Goal: Task Accomplishment & Management: Use online tool/utility

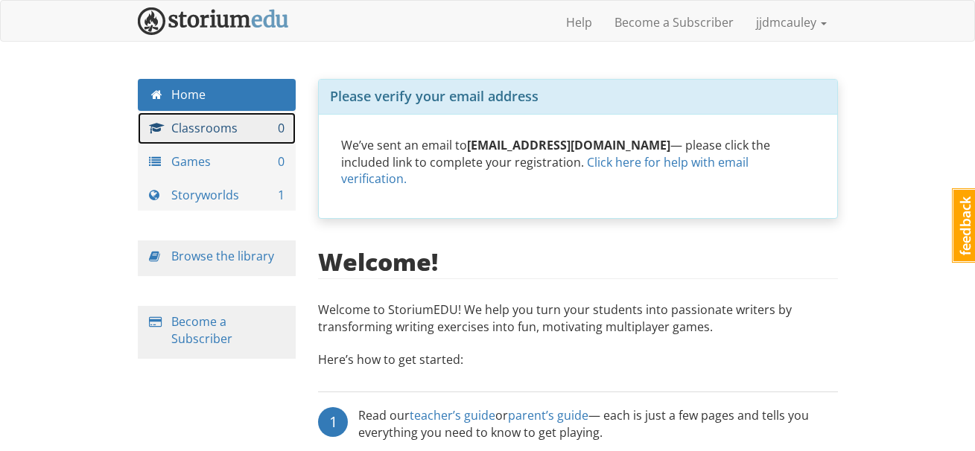
click at [199, 130] on link "Classrooms 0" at bounding box center [217, 128] width 159 height 32
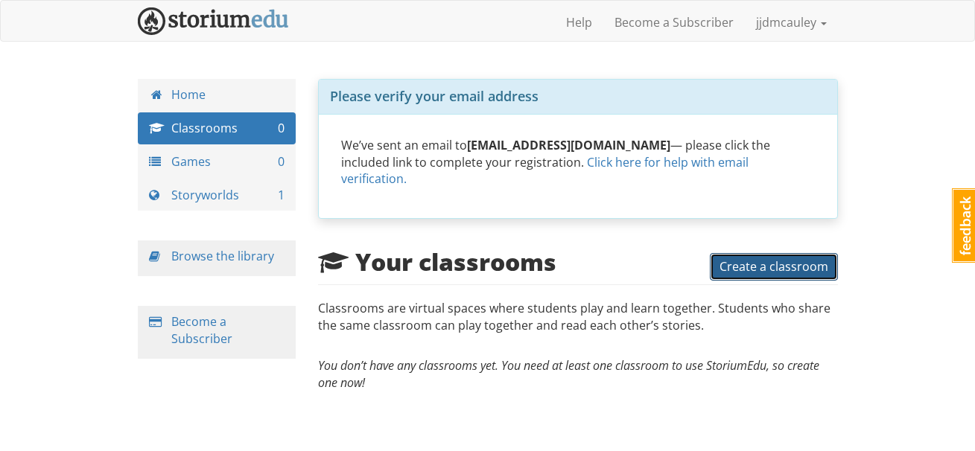
click at [775, 258] on span "Create a classroom" at bounding box center [773, 266] width 109 height 16
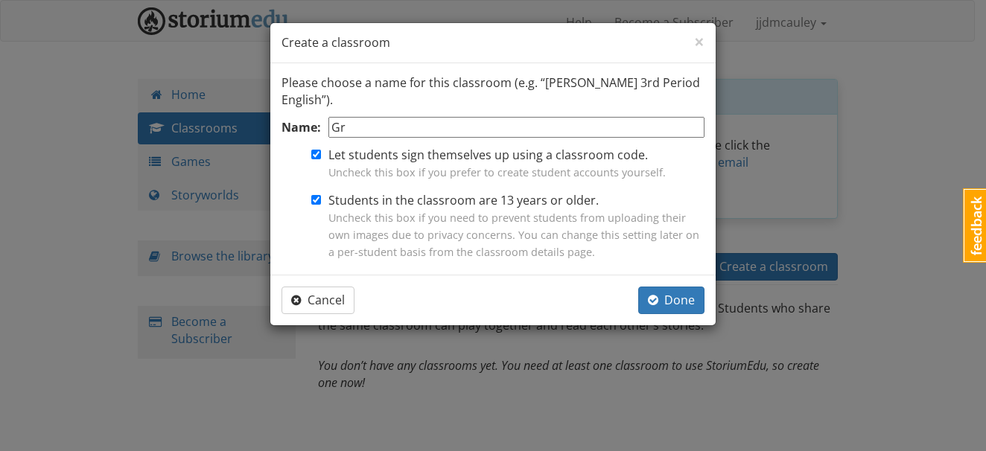
type input "G"
type input "4/5M"
click at [402, 191] on form "Name: 4/5M Let students sign themselves up using a classroom code. Uncheck this…" at bounding box center [492, 190] width 423 height 147
click at [462, 108] on p "Please choose a name for this classroom (e.g. “[PERSON_NAME] 3rd Period English…" at bounding box center [492, 91] width 423 height 34
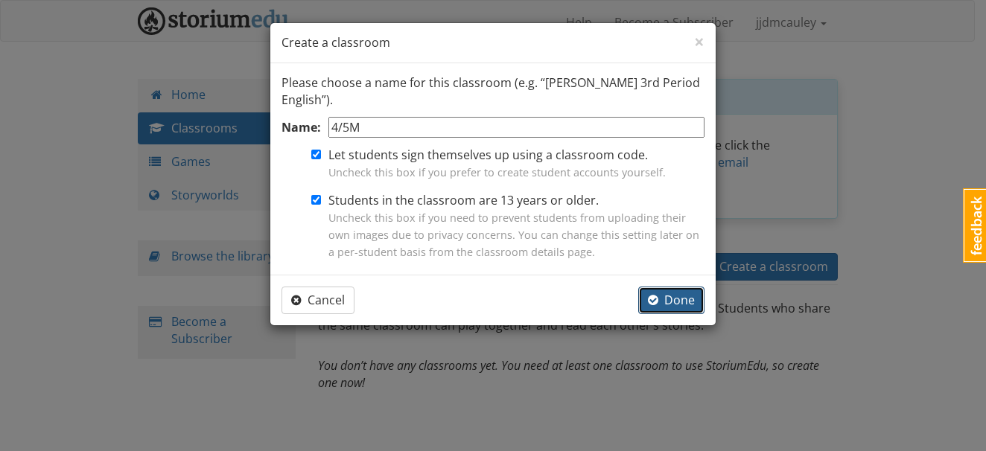
click at [672, 305] on span "Done" at bounding box center [671, 300] width 47 height 16
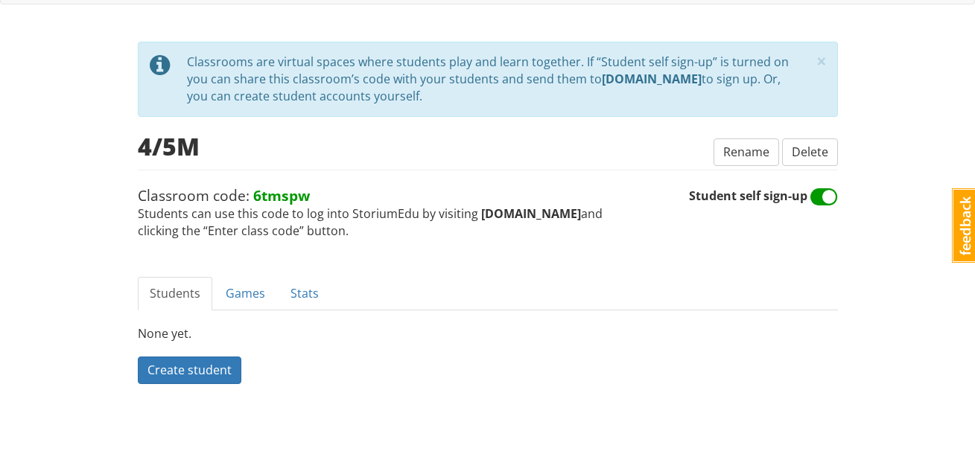
scroll to position [36, 0]
drag, startPoint x: 308, startPoint y: 199, endPoint x: 253, endPoint y: 191, distance: 55.6
click at [253, 191] on span "Classroom code: 6tmspw Students can use this code to log into StoriumEdu by vis…" at bounding box center [413, 213] width 551 height 54
copy strong "6tmspw"
drag, startPoint x: 569, startPoint y: 216, endPoint x: 474, endPoint y: 215, distance: 95.3
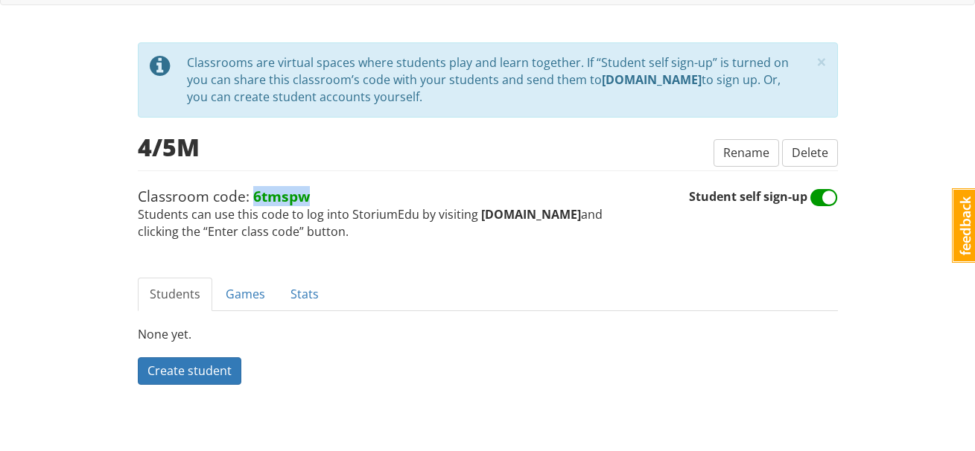
click at [481, 215] on strong "[DOMAIN_NAME]" at bounding box center [531, 214] width 100 height 16
copy strong "[DOMAIN_NAME]"
